Goal: Information Seeking & Learning: Learn about a topic

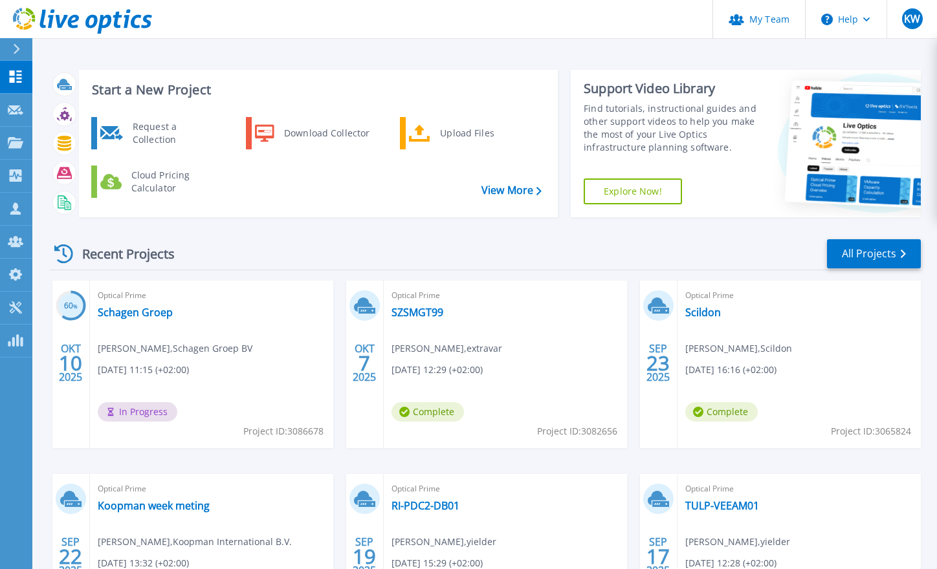
scroll to position [65, 0]
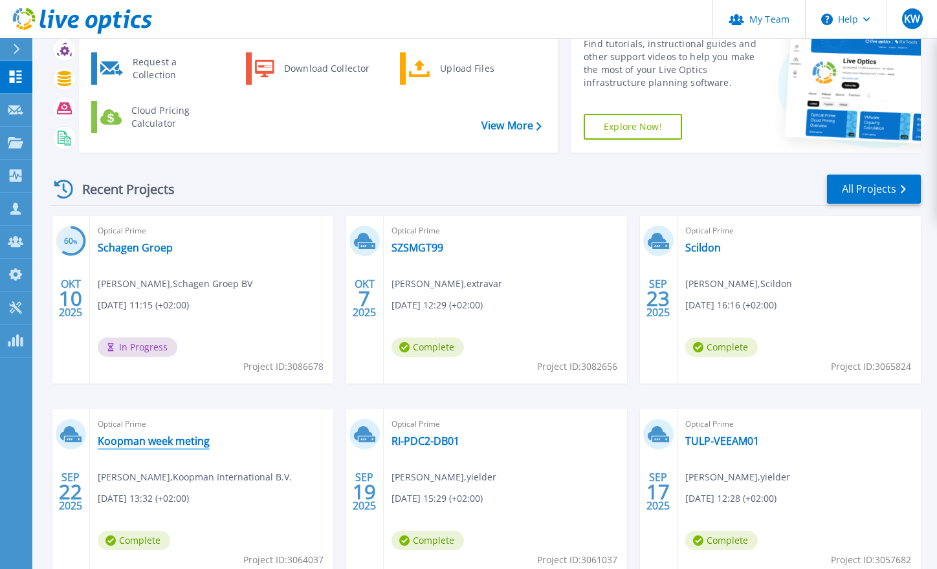
click at [191, 439] on link "Koopman week meting" at bounding box center [154, 441] width 112 height 13
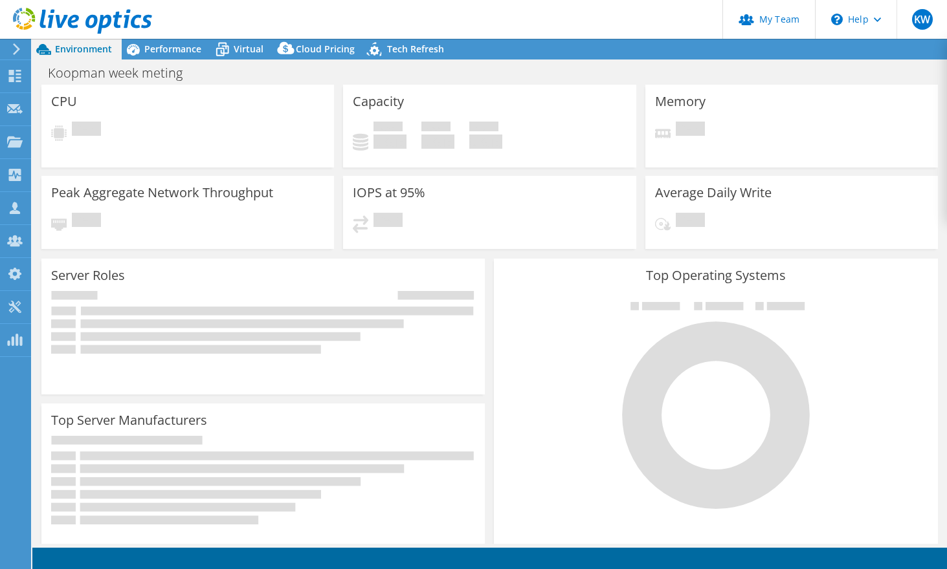
select select "EUFrankfurt"
select select "USD"
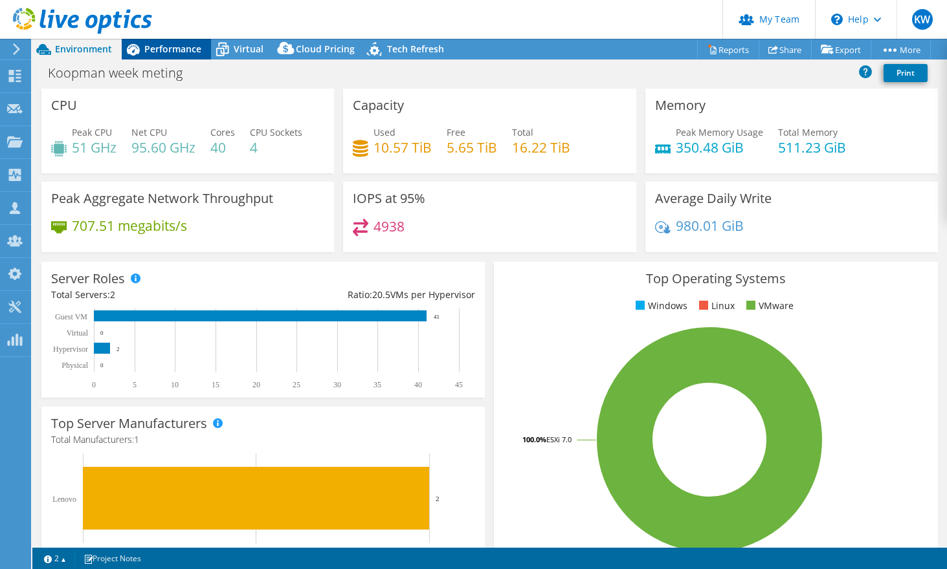
click at [162, 52] on span "Performance" at bounding box center [172, 49] width 57 height 12
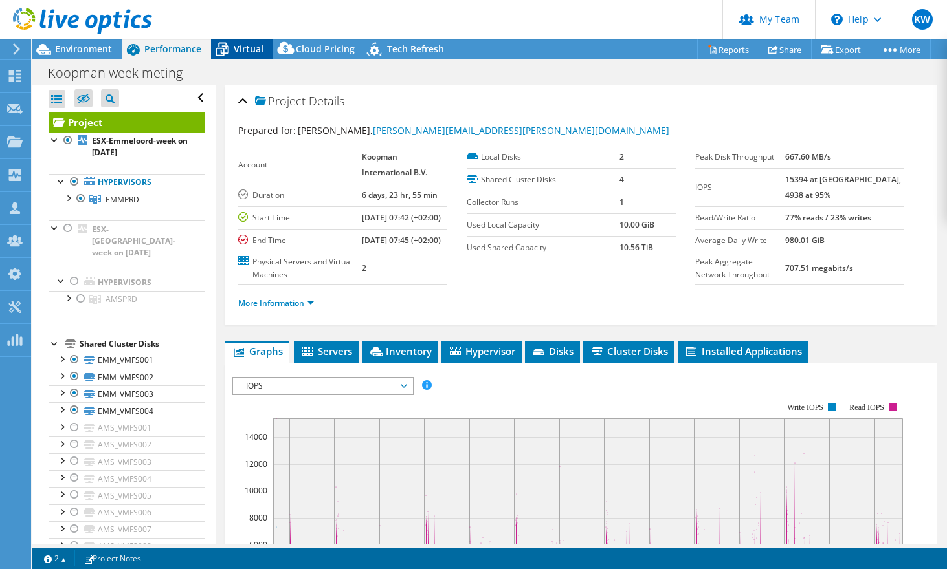
click at [250, 49] on span "Virtual" at bounding box center [249, 49] width 30 height 12
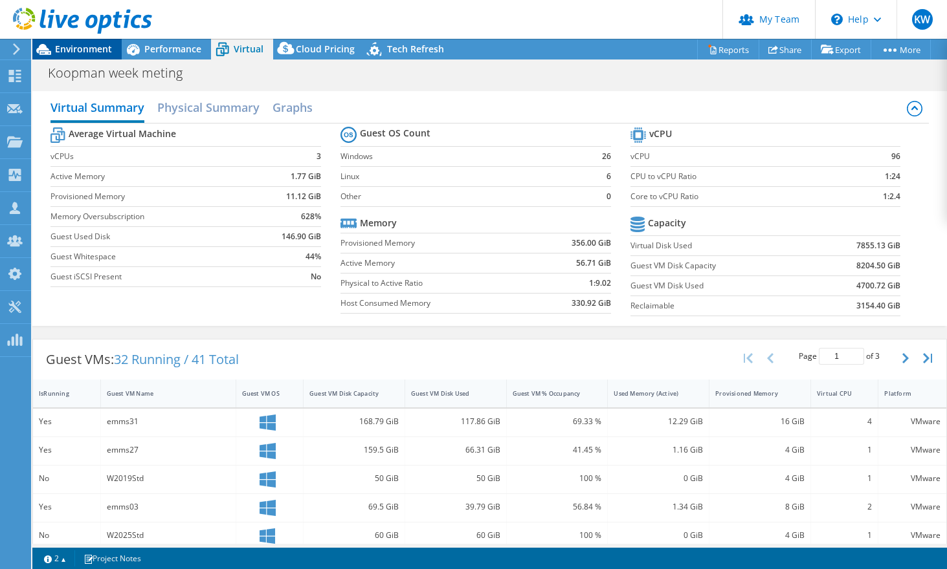
click at [91, 47] on span "Environment" at bounding box center [83, 49] width 57 height 12
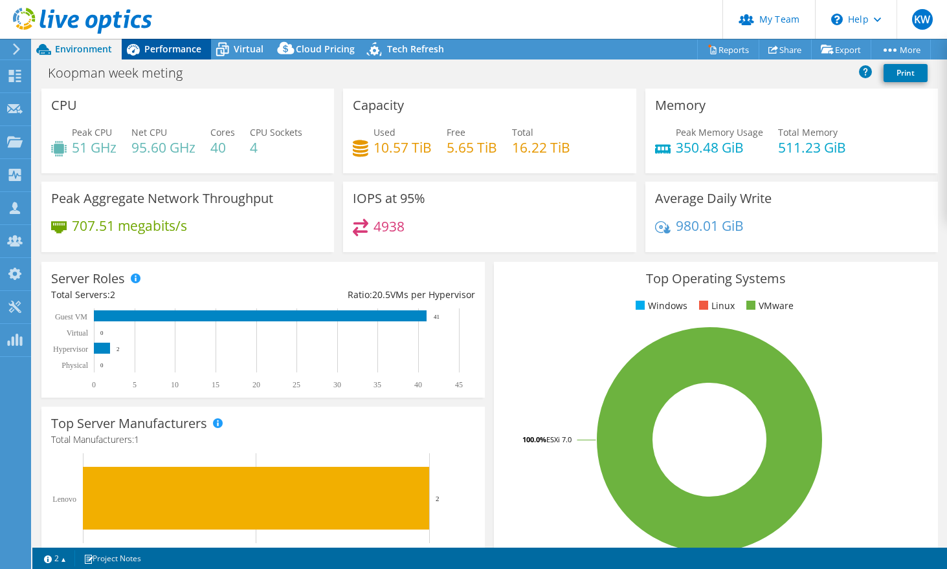
click at [159, 43] on span "Performance" at bounding box center [172, 49] width 57 height 12
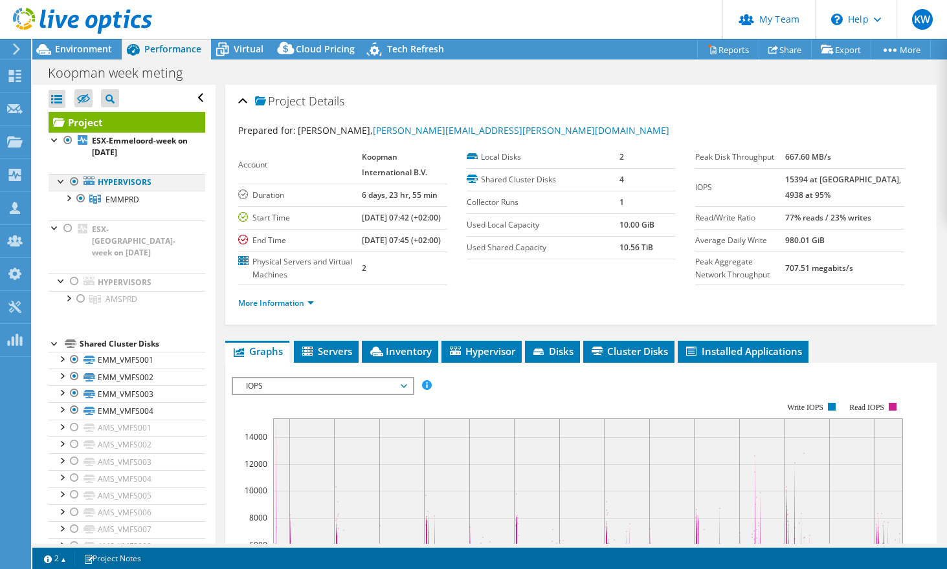
click at [72, 184] on div at bounding box center [74, 182] width 13 height 16
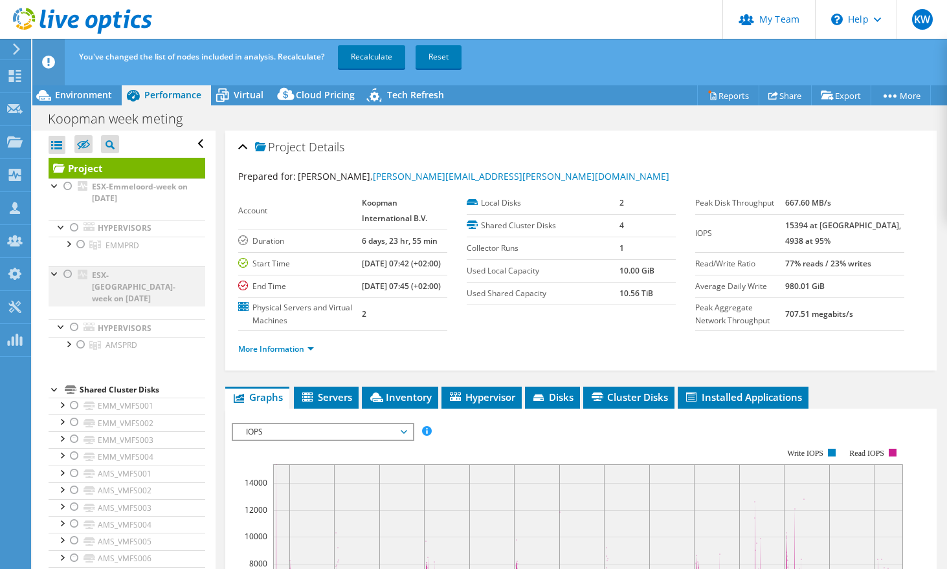
click at [68, 271] on div at bounding box center [67, 275] width 13 height 16
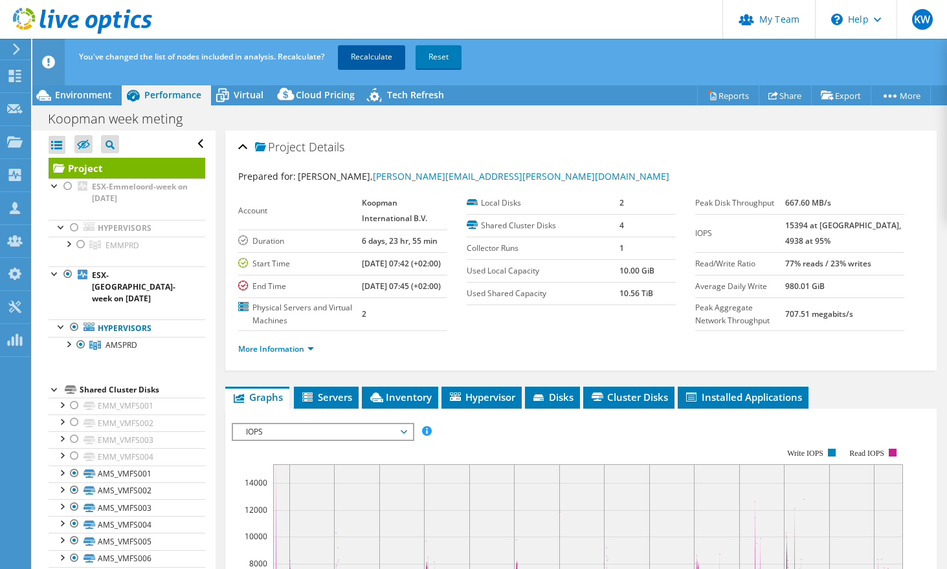
click at [356, 60] on link "Recalculate" at bounding box center [371, 56] width 67 height 23
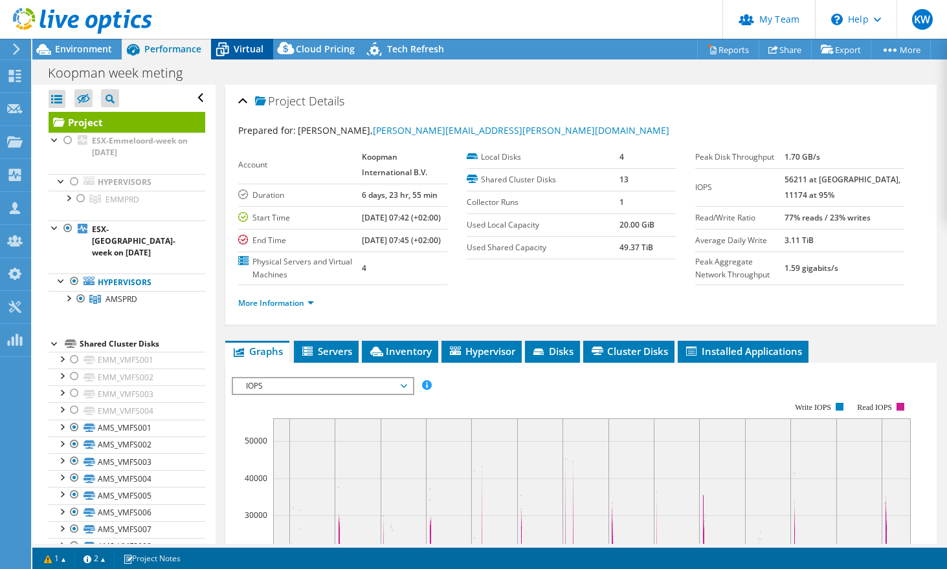
click at [242, 43] on span "Virtual" at bounding box center [249, 49] width 30 height 12
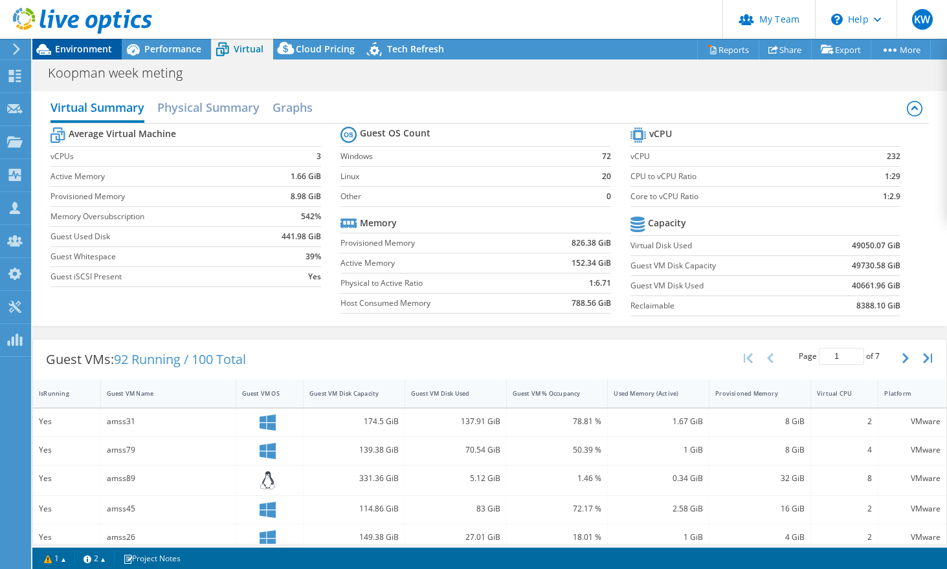
click at [89, 52] on span "Environment" at bounding box center [83, 49] width 57 height 12
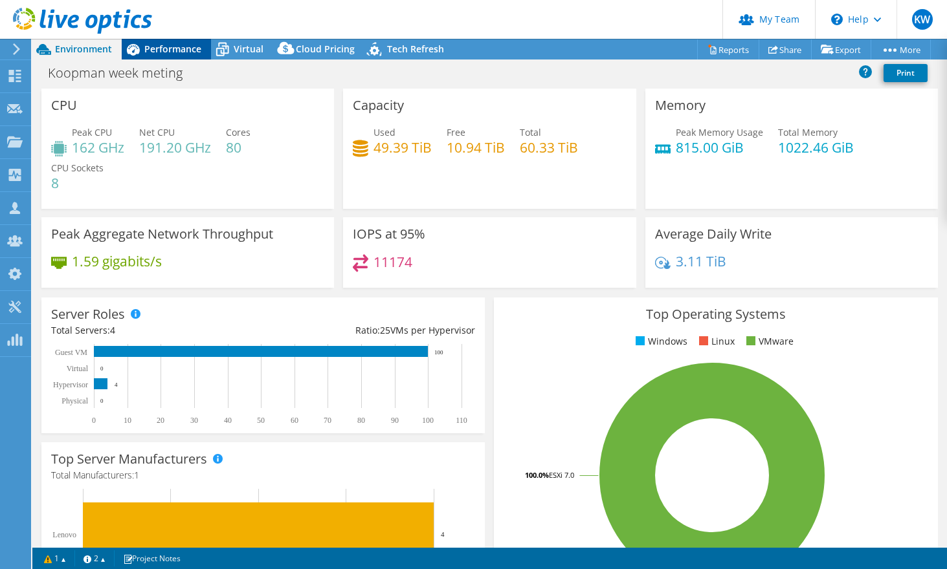
click at [168, 48] on span "Performance" at bounding box center [172, 49] width 57 height 12
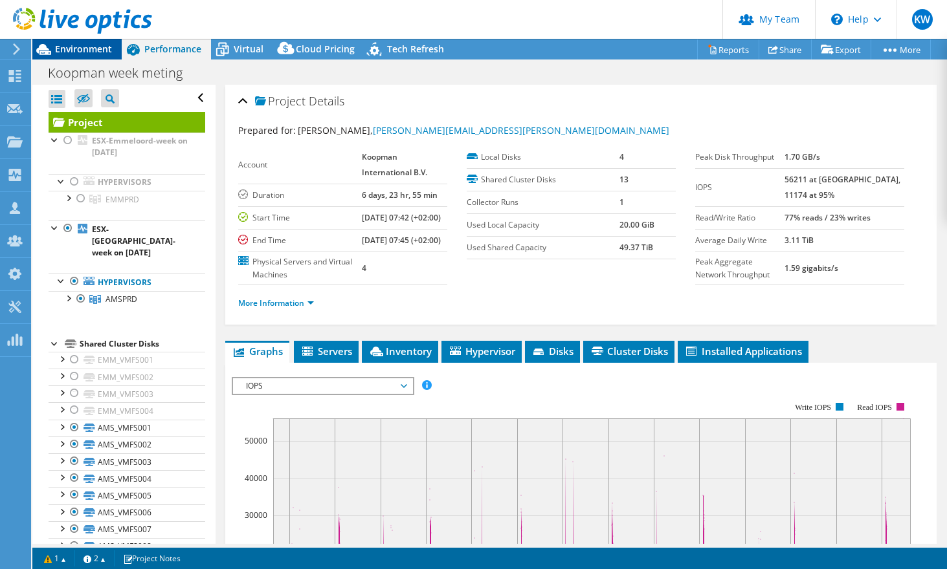
click at [71, 48] on span "Environment" at bounding box center [83, 49] width 57 height 12
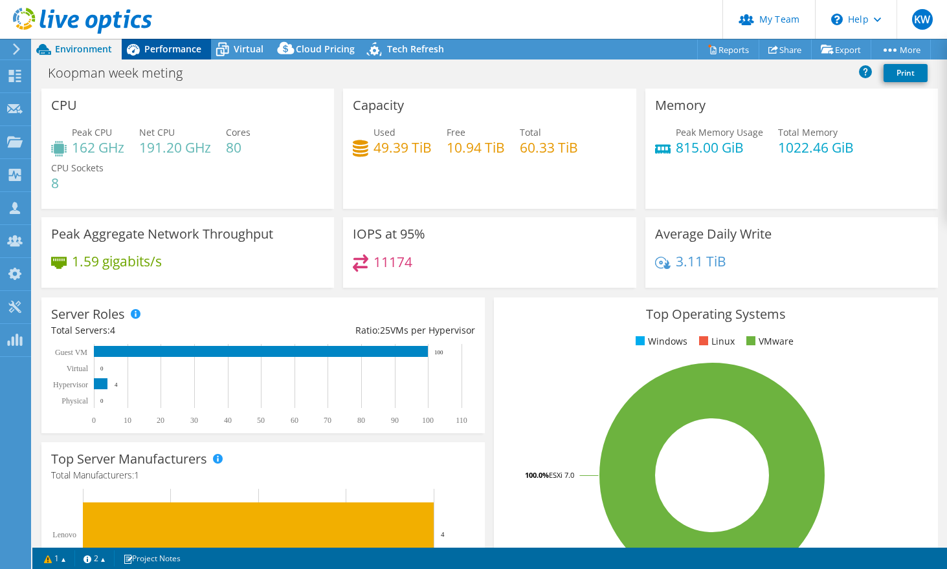
click at [188, 49] on span "Performance" at bounding box center [172, 49] width 57 height 12
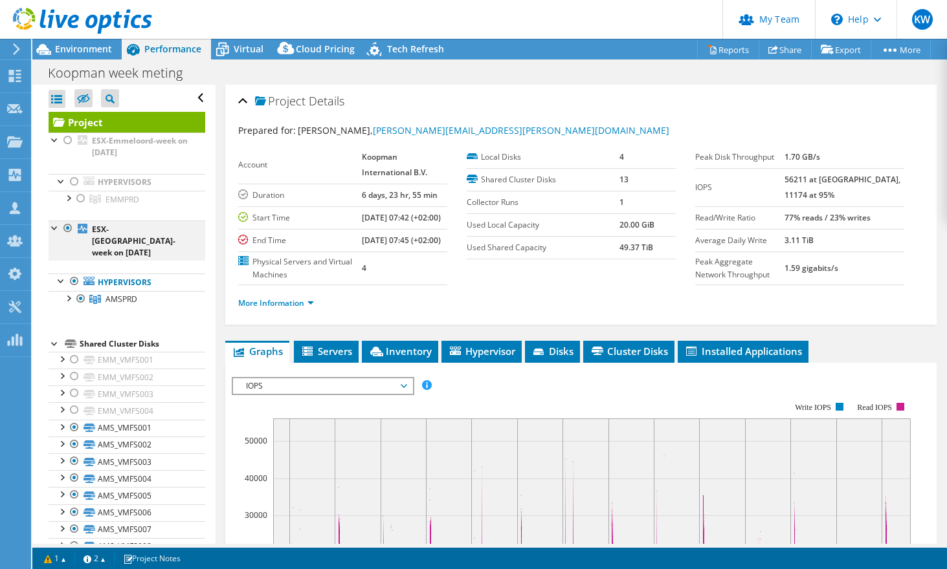
click at [69, 228] on div at bounding box center [67, 229] width 13 height 16
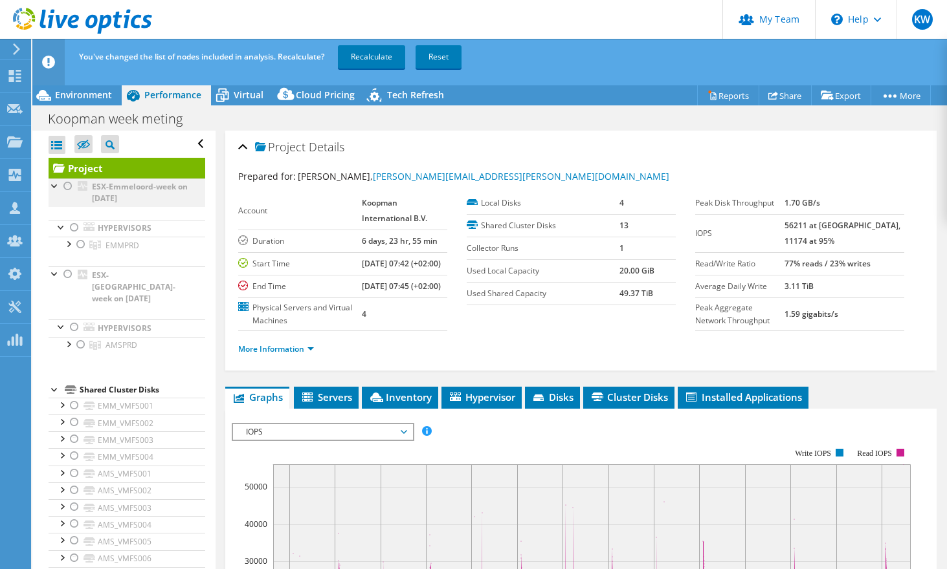
click at [65, 183] on div at bounding box center [67, 187] width 13 height 16
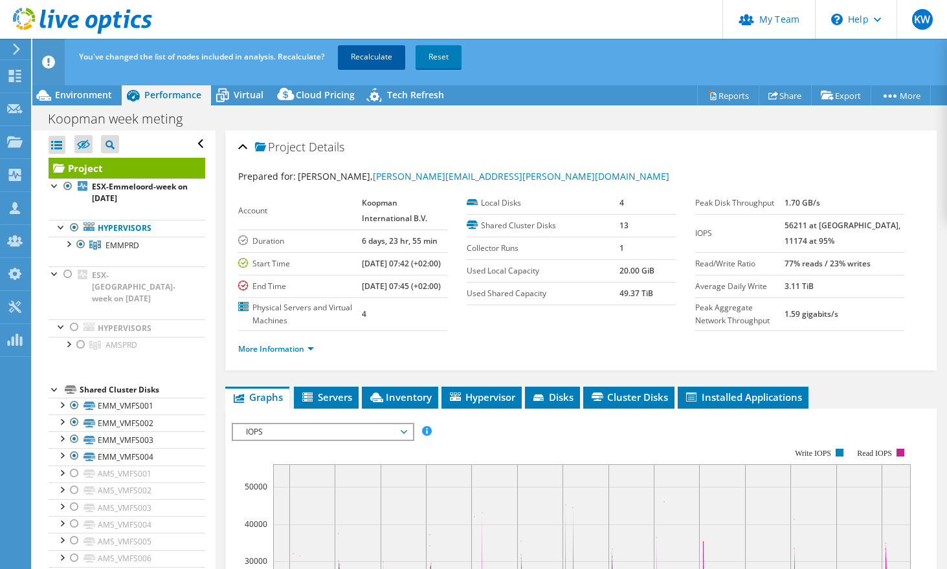
click at [362, 60] on link "Recalculate" at bounding box center [371, 56] width 67 height 23
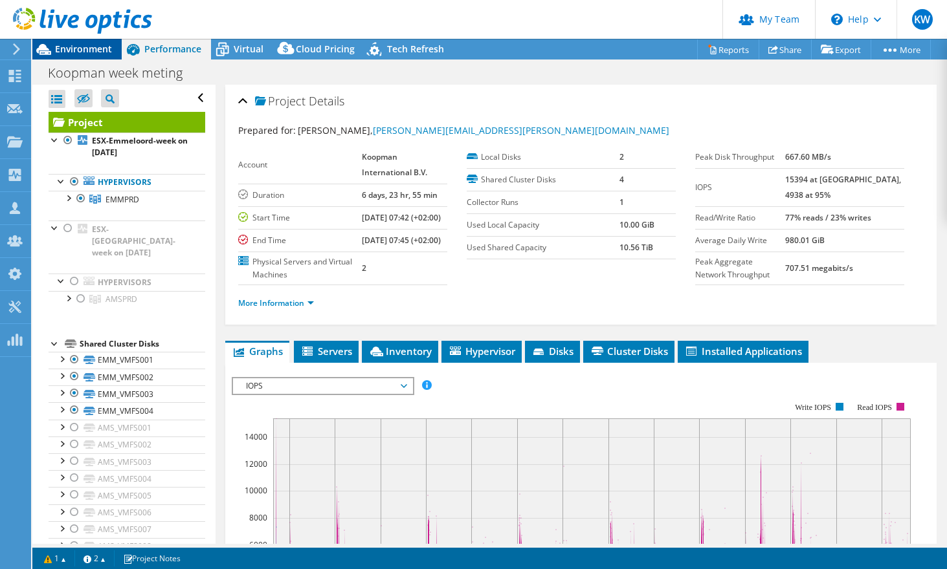
click at [101, 49] on span "Environment" at bounding box center [83, 49] width 57 height 12
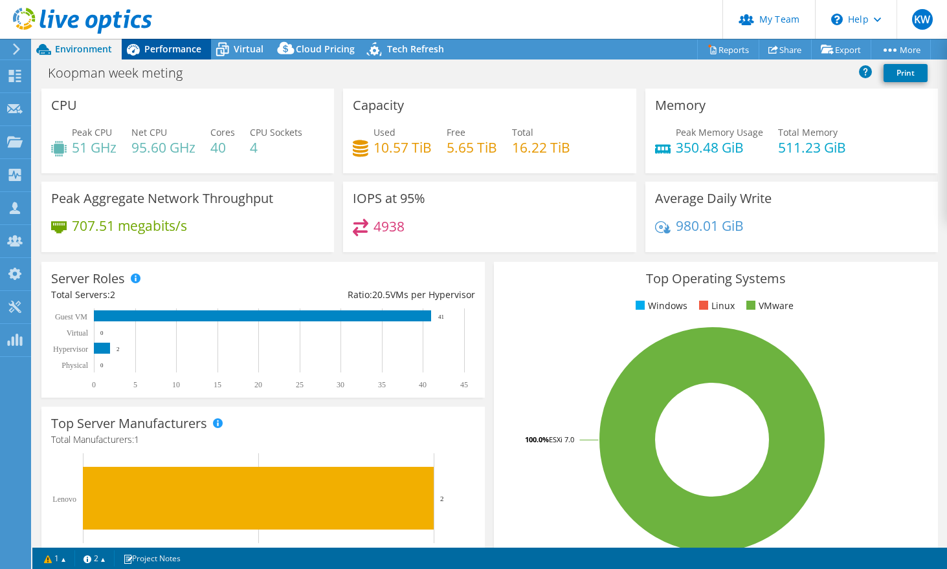
click at [164, 48] on span "Performance" at bounding box center [172, 49] width 57 height 12
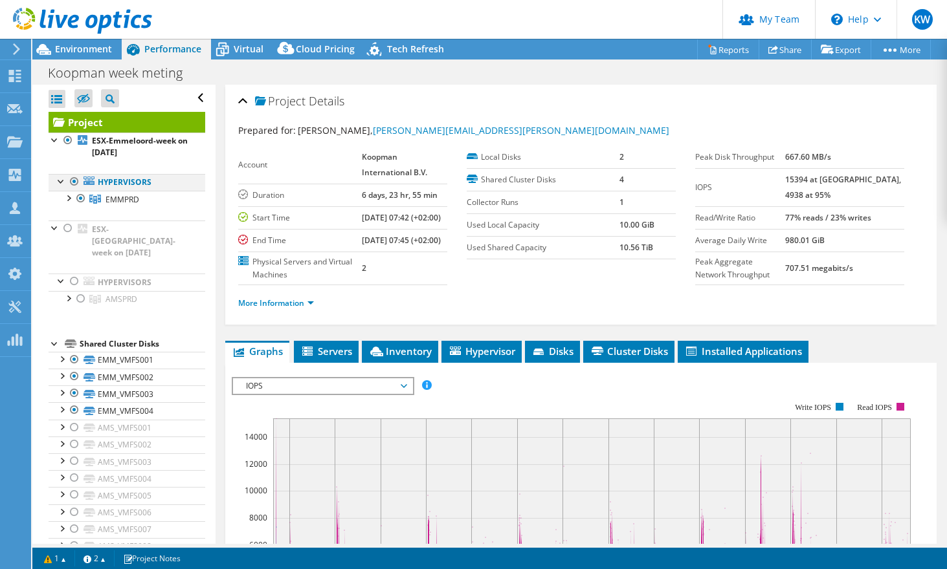
click at [73, 179] on div at bounding box center [74, 182] width 13 height 16
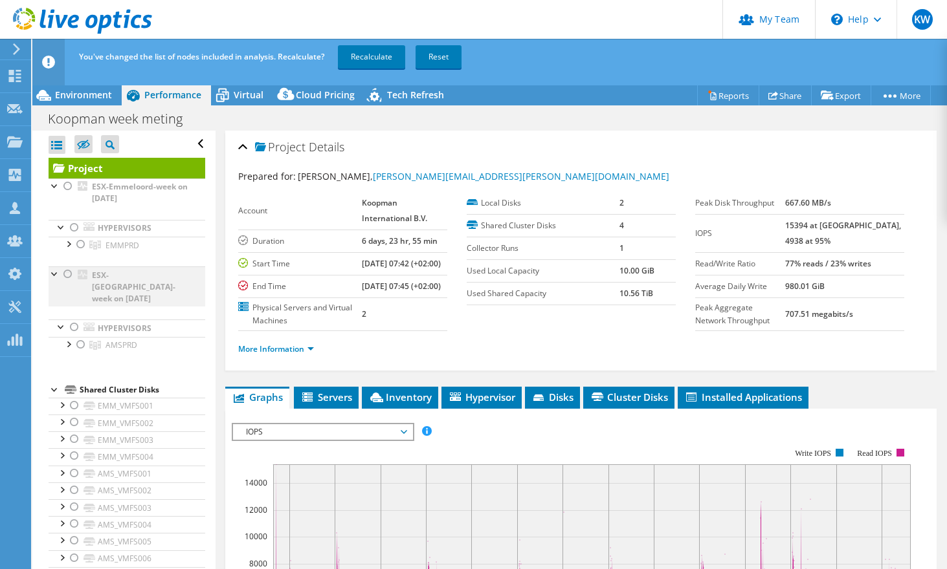
click at [67, 274] on div at bounding box center [67, 275] width 13 height 16
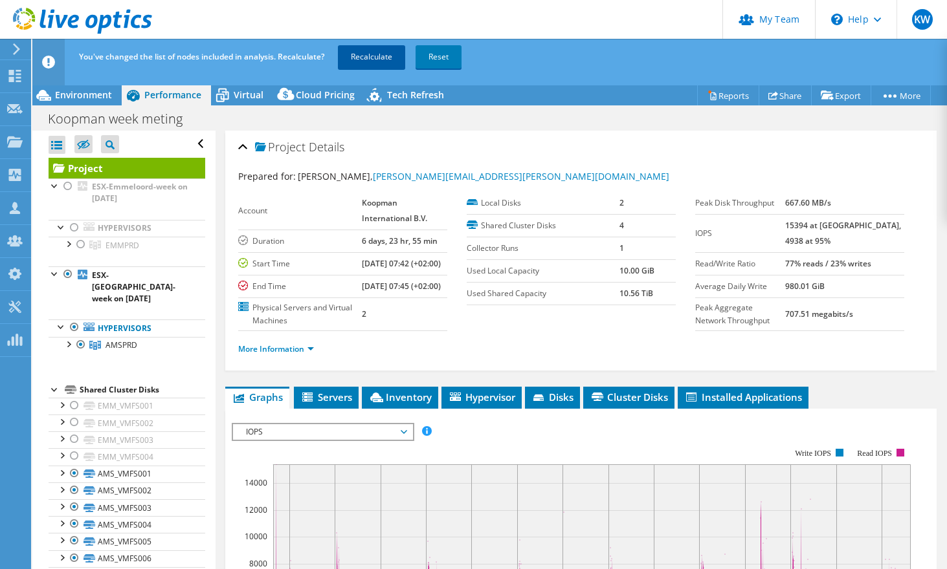
click at [356, 58] on link "Recalculate" at bounding box center [371, 56] width 67 height 23
click at [439, 58] on span "Recalculating... Reset" at bounding box center [407, 56] width 146 height 11
click at [406, 57] on link "Recalculating..." at bounding box center [378, 56] width 80 height 23
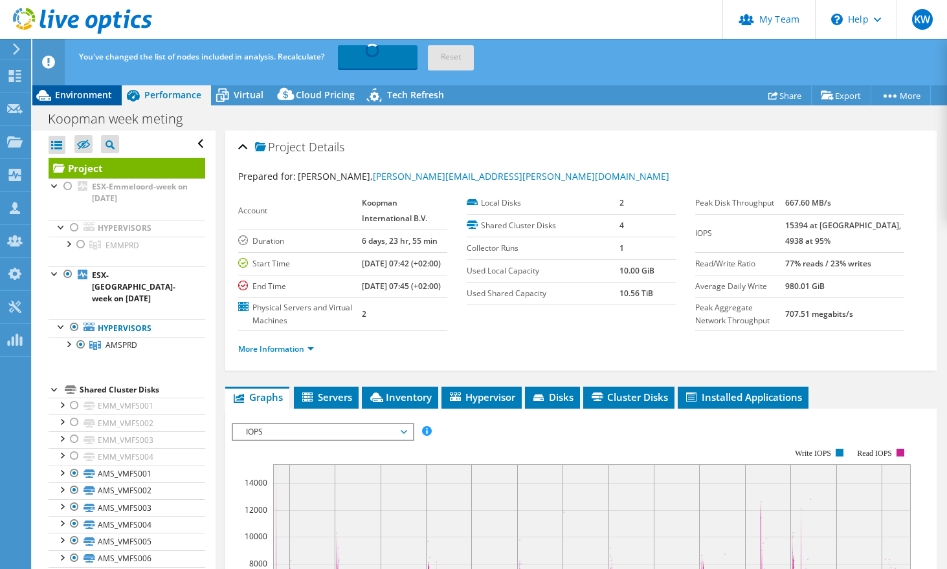
click at [69, 98] on span "Environment" at bounding box center [83, 95] width 57 height 12
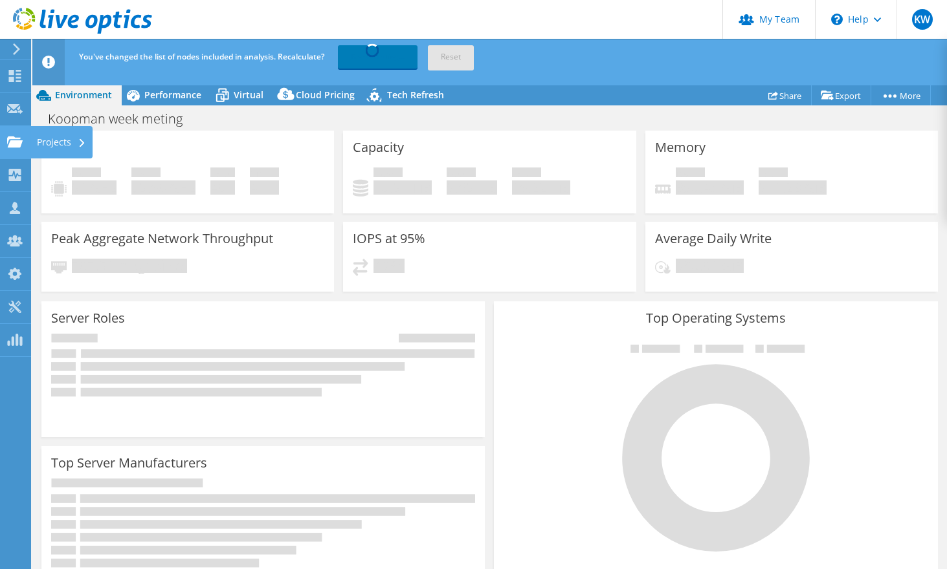
click at [10, 136] on icon at bounding box center [15, 142] width 16 height 12
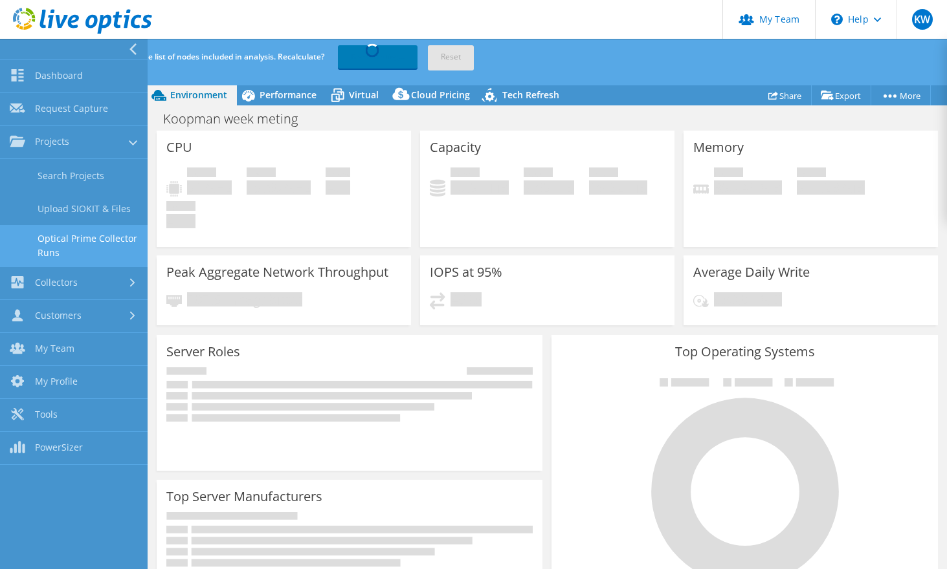
click at [74, 237] on link "Optical Prime Collector Runs" at bounding box center [74, 245] width 148 height 41
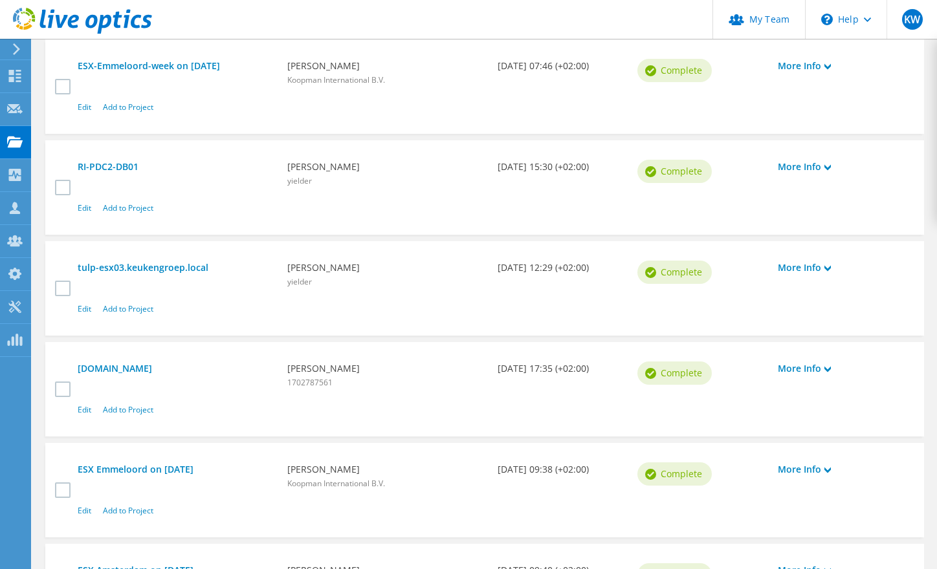
scroll to position [892, 0]
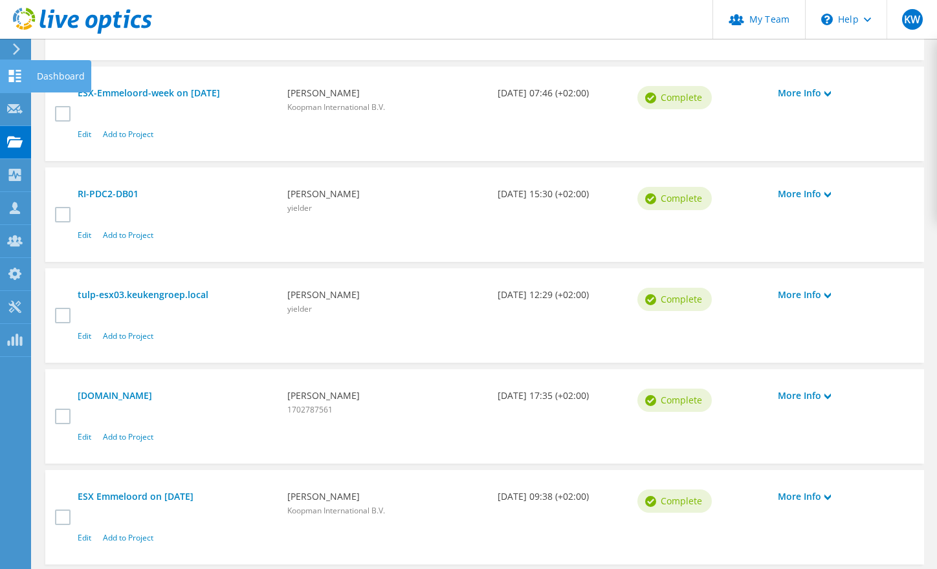
click at [17, 74] on use at bounding box center [15, 76] width 12 height 12
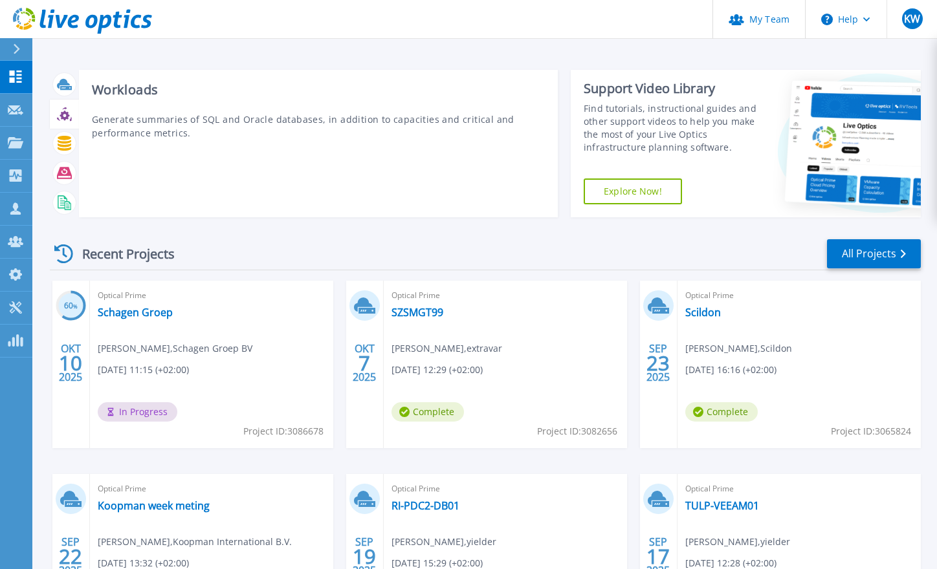
scroll to position [65, 0]
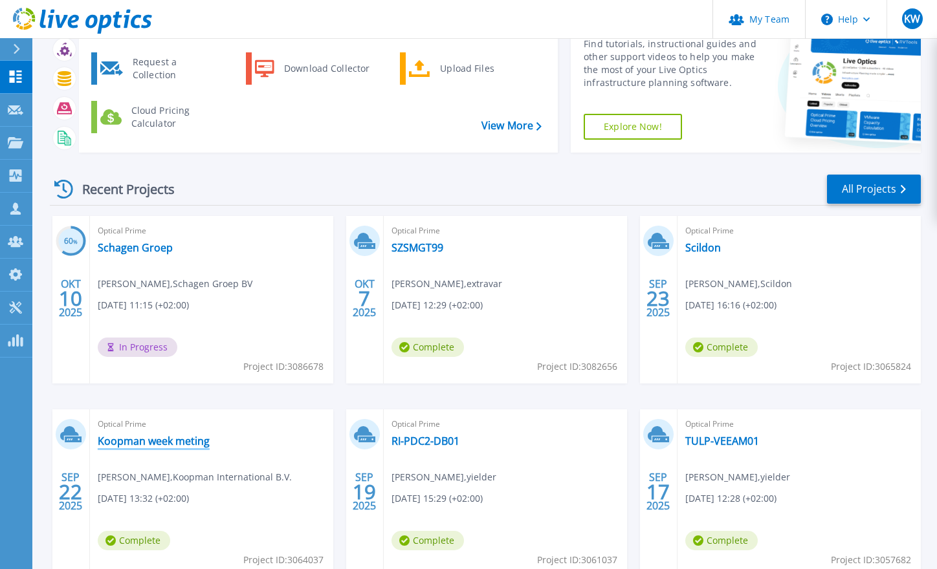
click at [134, 442] on link "Koopman week meting" at bounding box center [154, 441] width 112 height 13
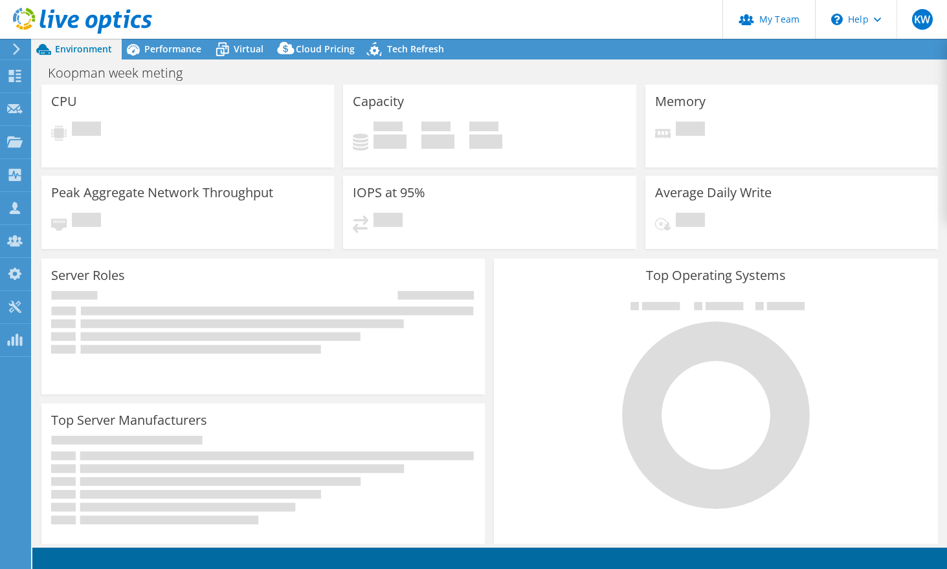
select select "EUFrankfurt"
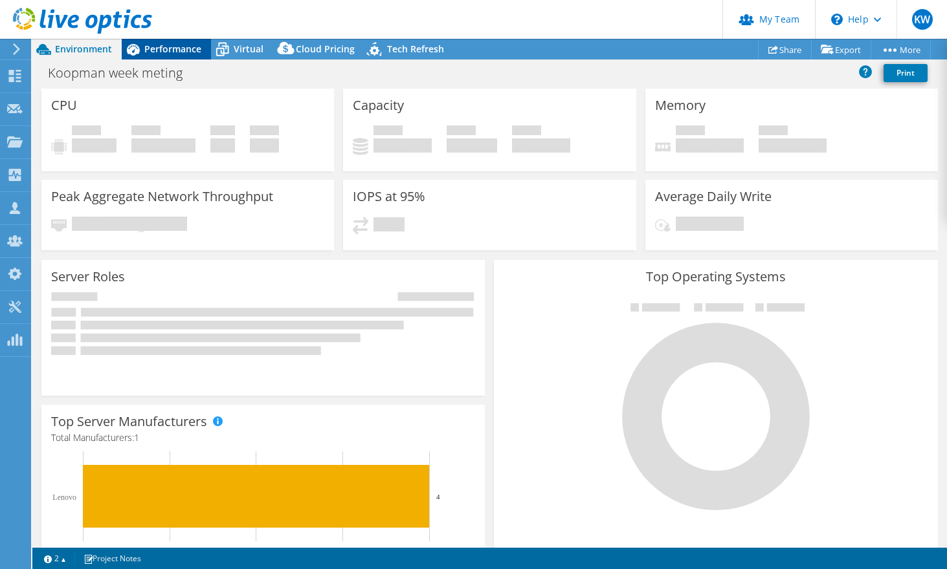
click at [183, 50] on span "Performance" at bounding box center [172, 49] width 57 height 12
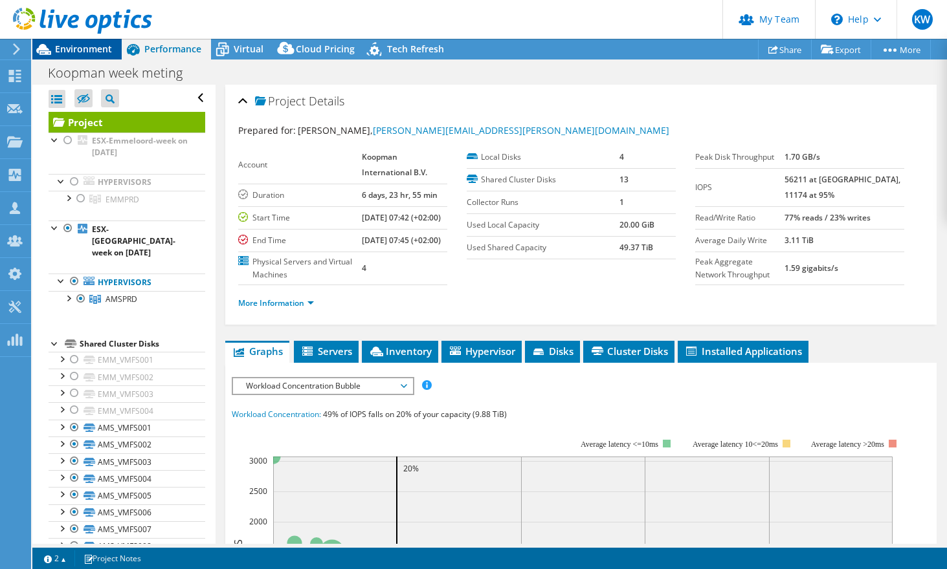
click at [103, 45] on span "Environment" at bounding box center [83, 49] width 57 height 12
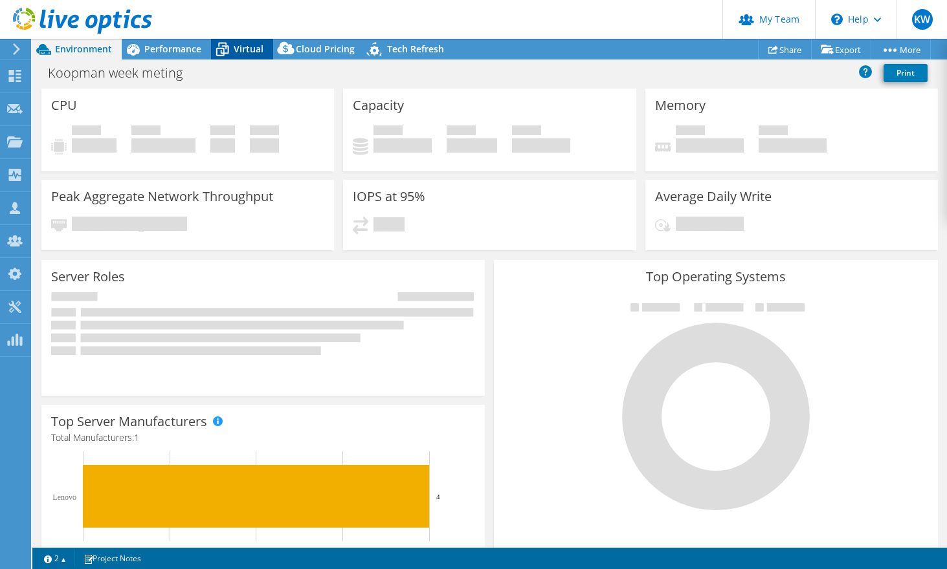
click at [260, 51] on span "Virtual" at bounding box center [249, 49] width 30 height 12
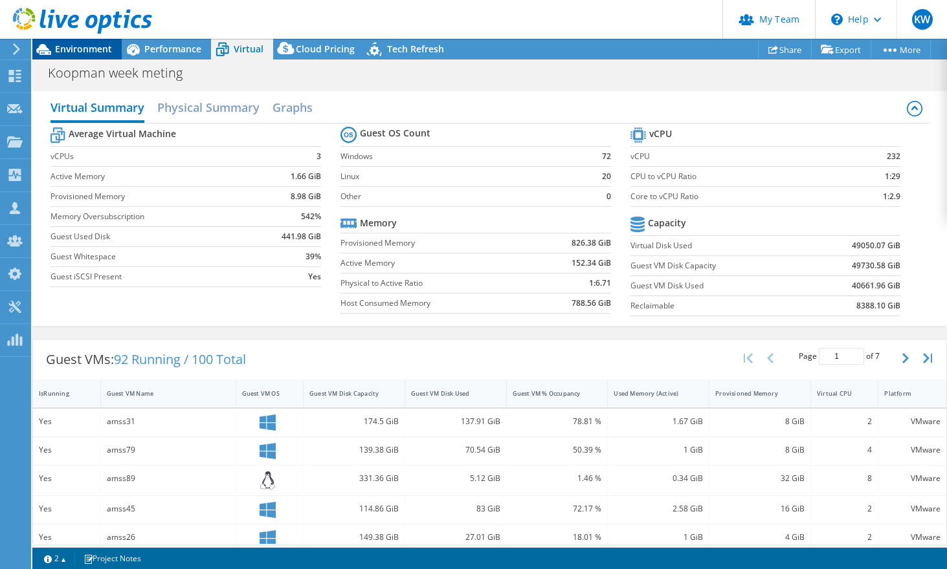
click at [86, 48] on span "Environment" at bounding box center [83, 49] width 57 height 12
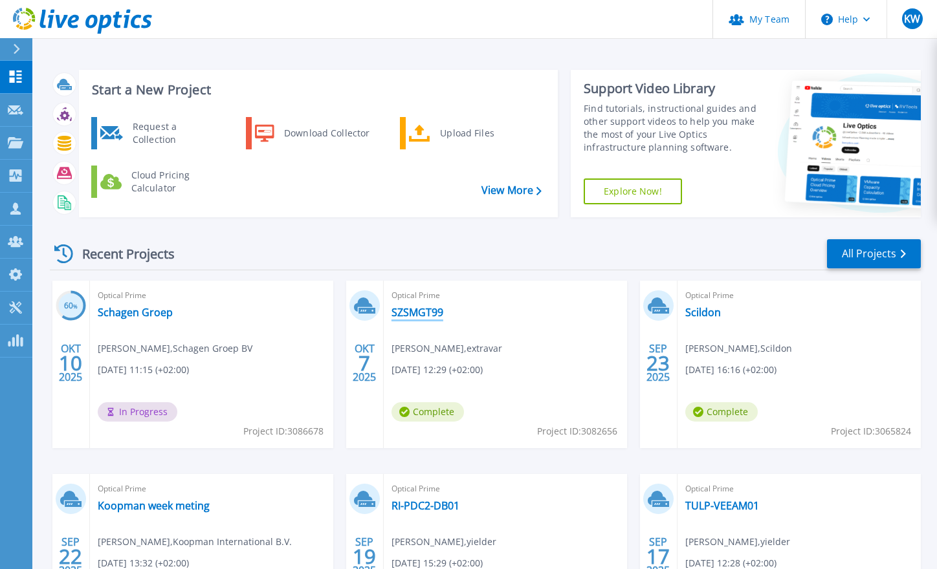
click at [411, 312] on link "SZSMGT99" at bounding box center [417, 312] width 52 height 13
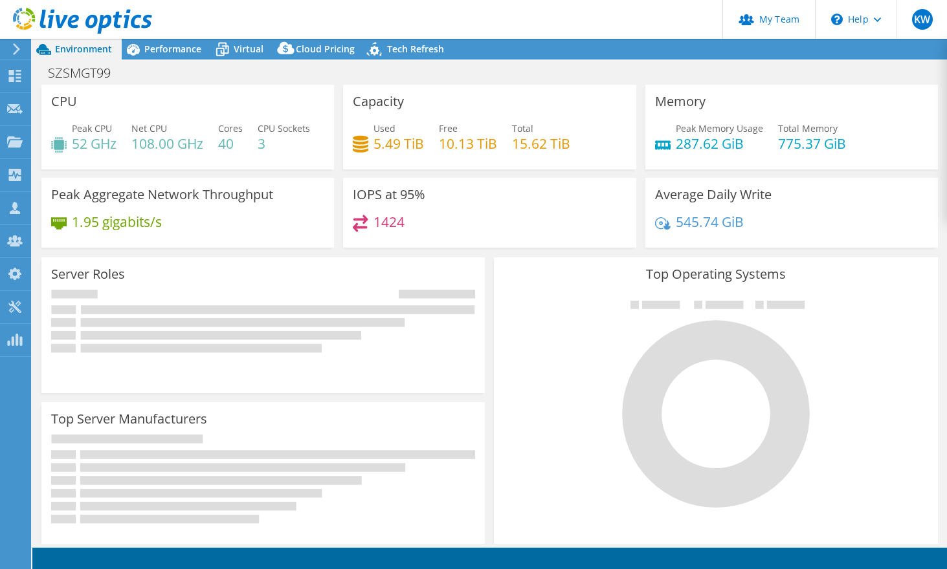
select select "USD"
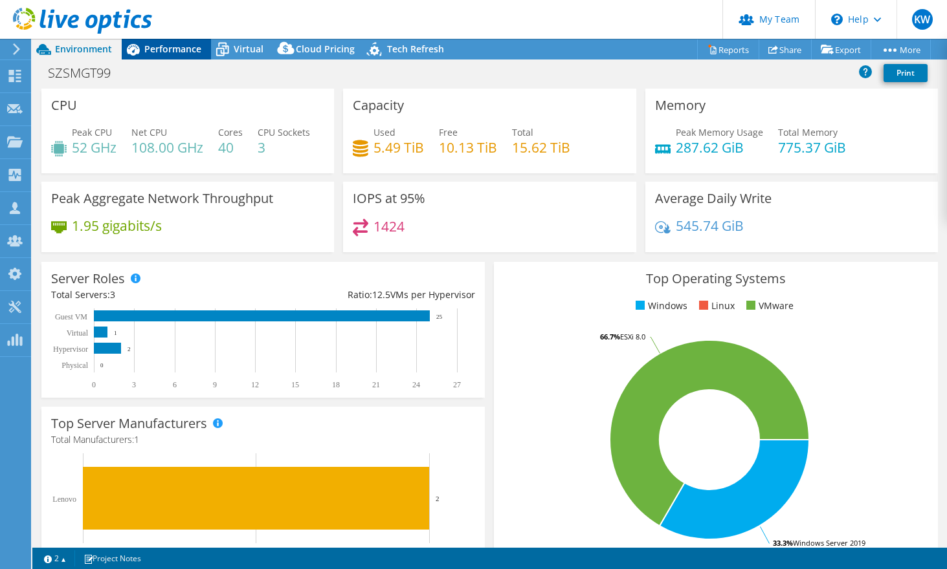
click at [171, 45] on span "Performance" at bounding box center [172, 49] width 57 height 12
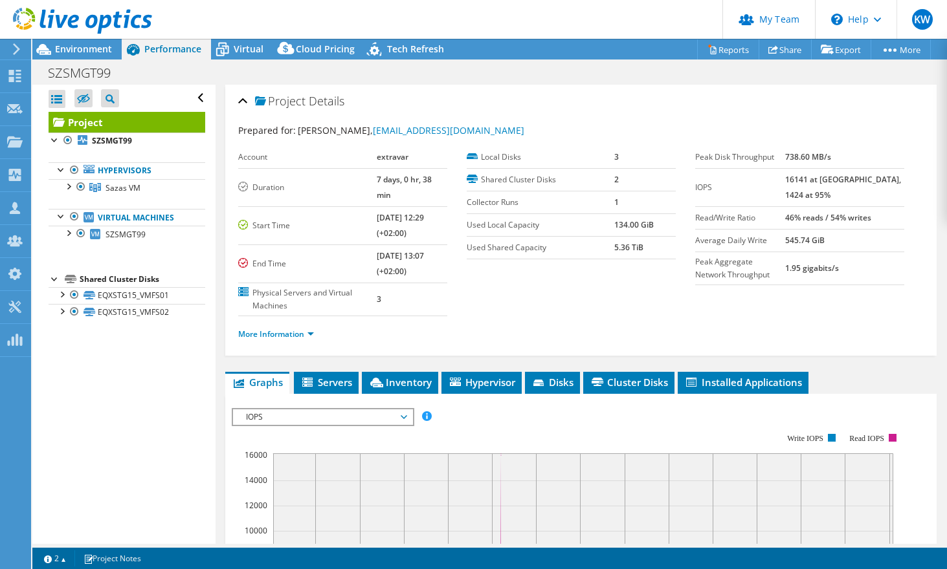
scroll to position [129, 0]
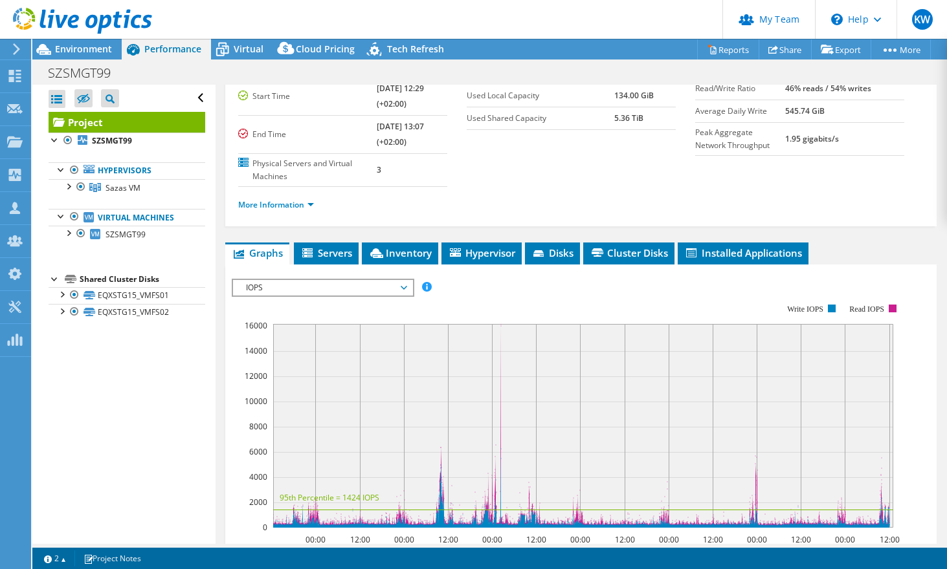
click at [317, 280] on span "IOPS" at bounding box center [322, 288] width 166 height 16
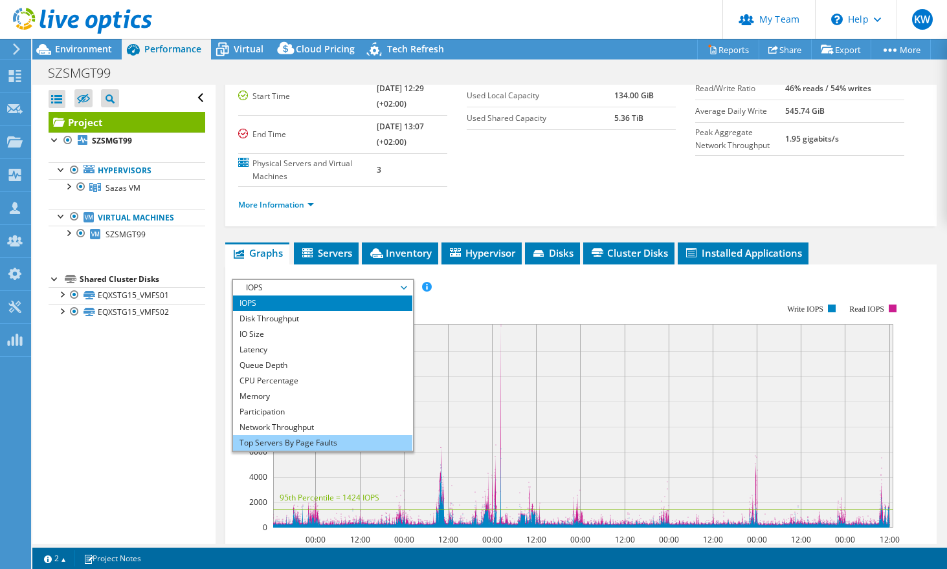
click at [309, 435] on li "Top Servers By Page Faults" at bounding box center [322, 443] width 179 height 16
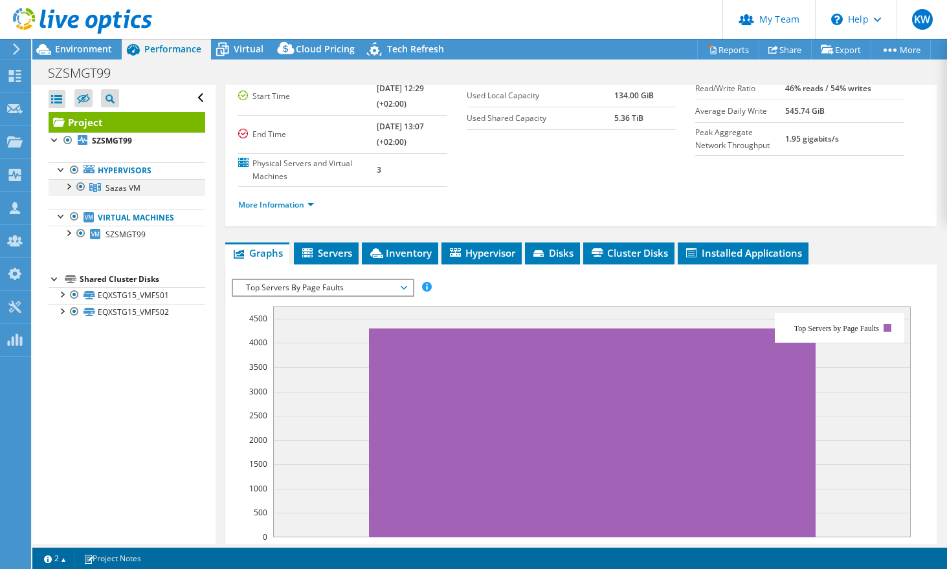
click at [67, 187] on div at bounding box center [67, 185] width 13 height 13
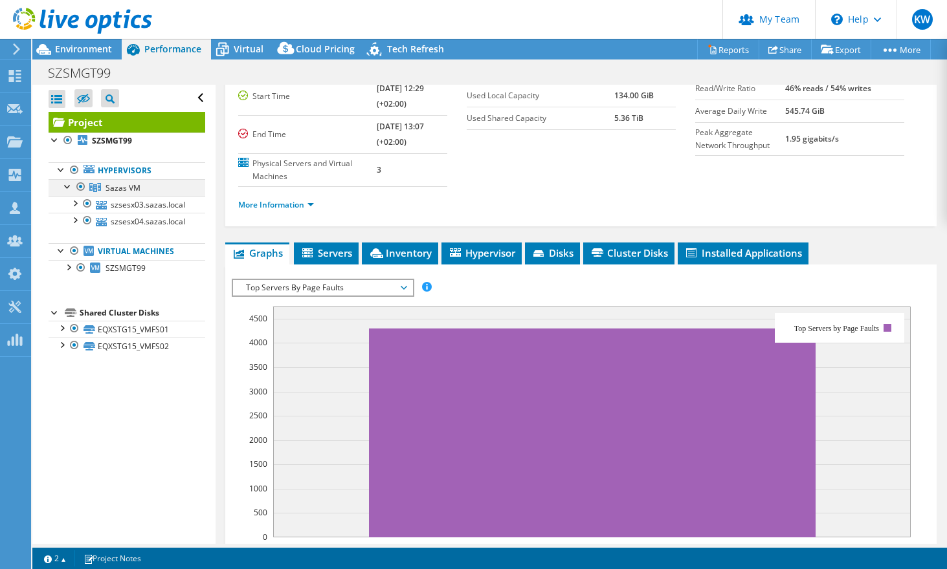
click at [67, 186] on div at bounding box center [67, 185] width 13 height 13
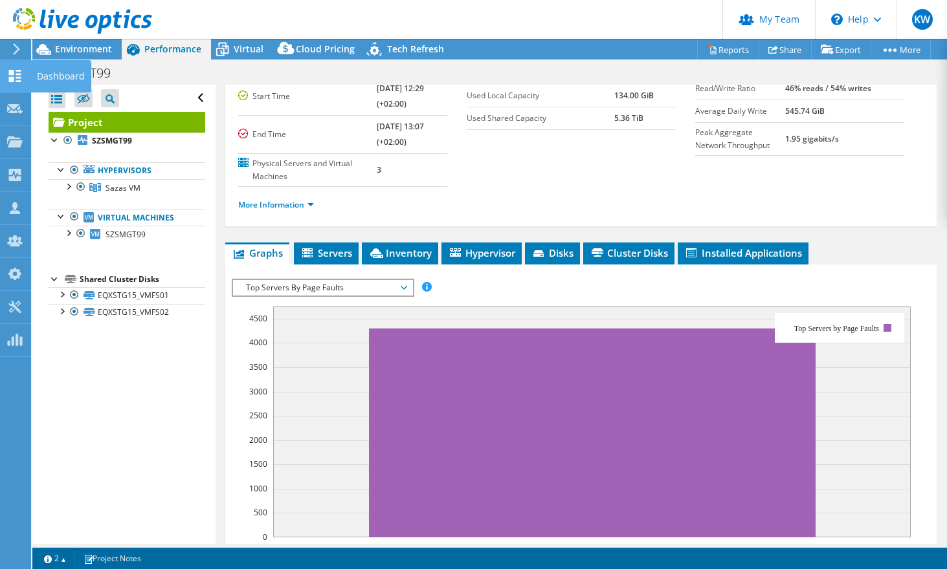
click at [13, 81] on use at bounding box center [15, 76] width 12 height 12
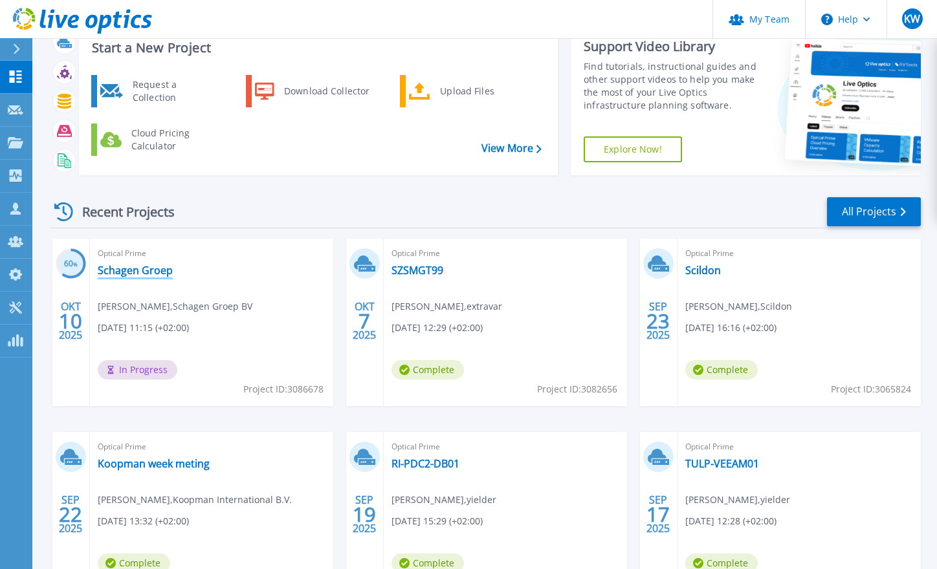
scroll to position [65, 0]
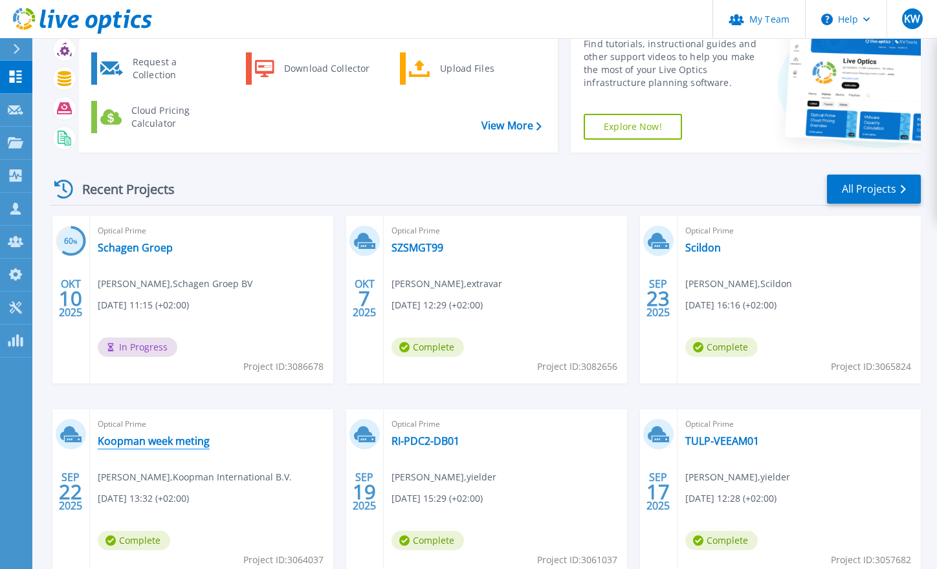
click at [175, 439] on link "Koopman week meting" at bounding box center [154, 441] width 112 height 13
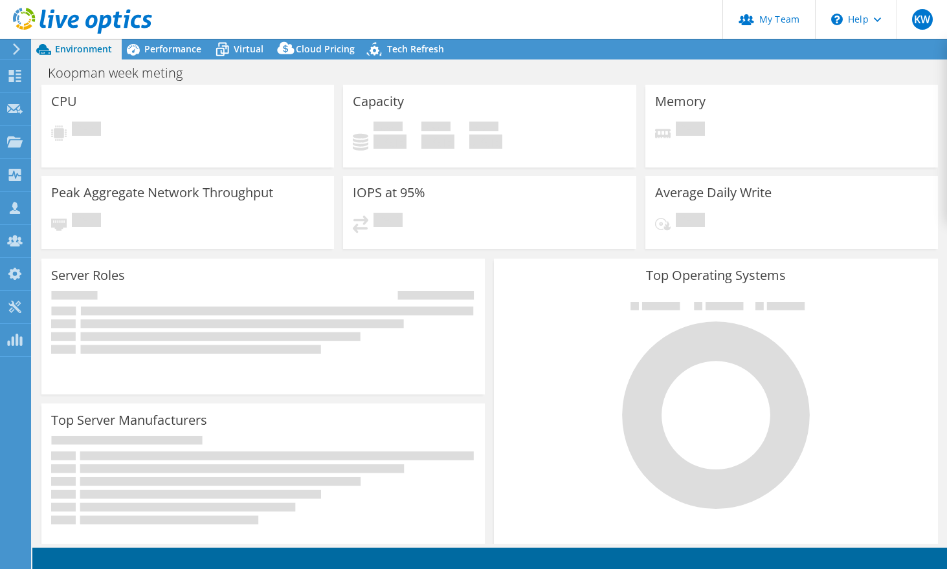
select select "EUFrankfurt"
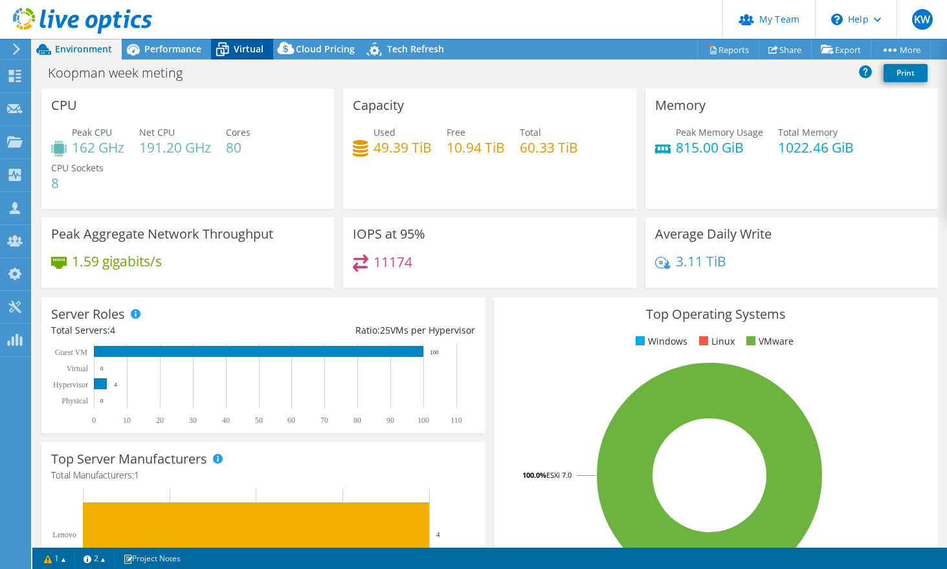
click at [256, 45] on span "Virtual" at bounding box center [249, 49] width 30 height 12
